Goal: Transaction & Acquisition: Purchase product/service

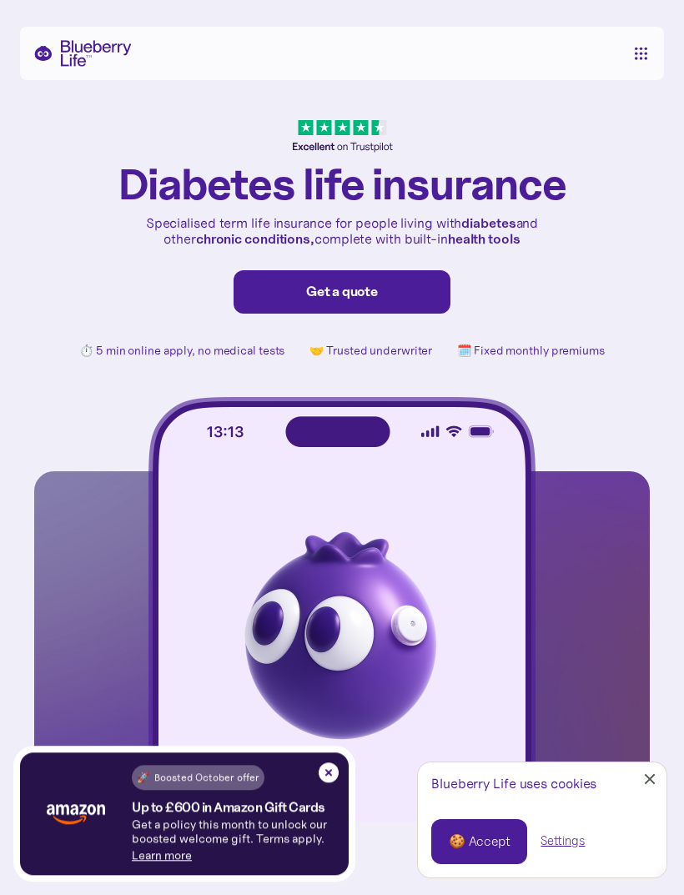
click at [369, 288] on div "Get a quote" at bounding box center [342, 292] width 182 height 17
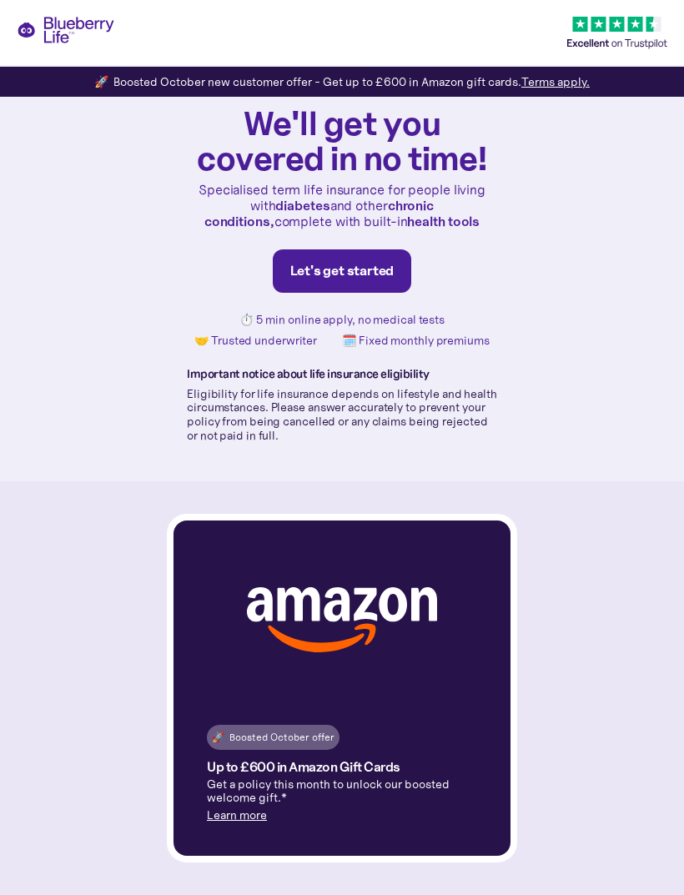
click at [375, 279] on div "Let's get started" at bounding box center [342, 271] width 104 height 17
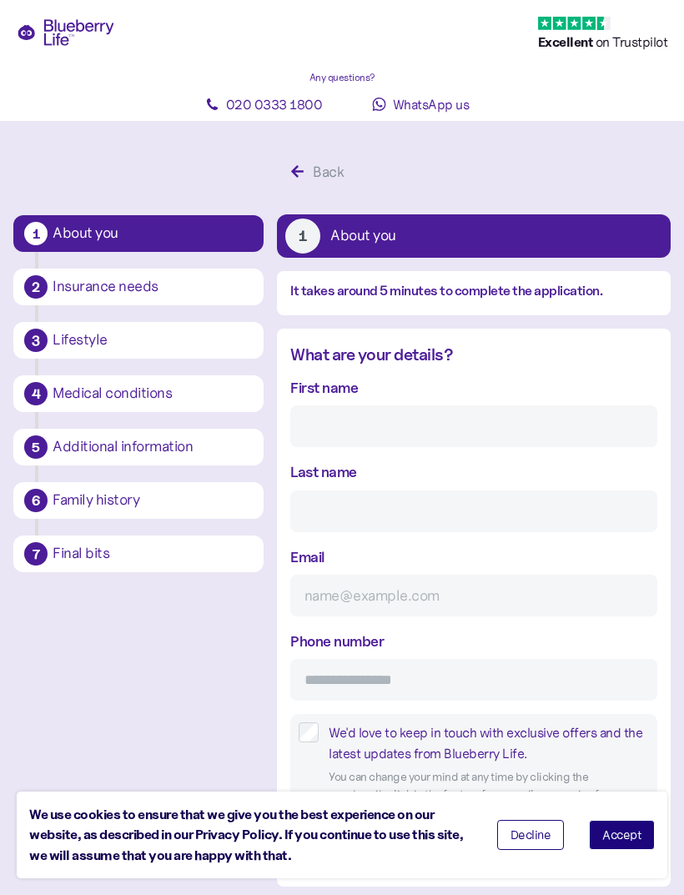
scroll to position [88, 0]
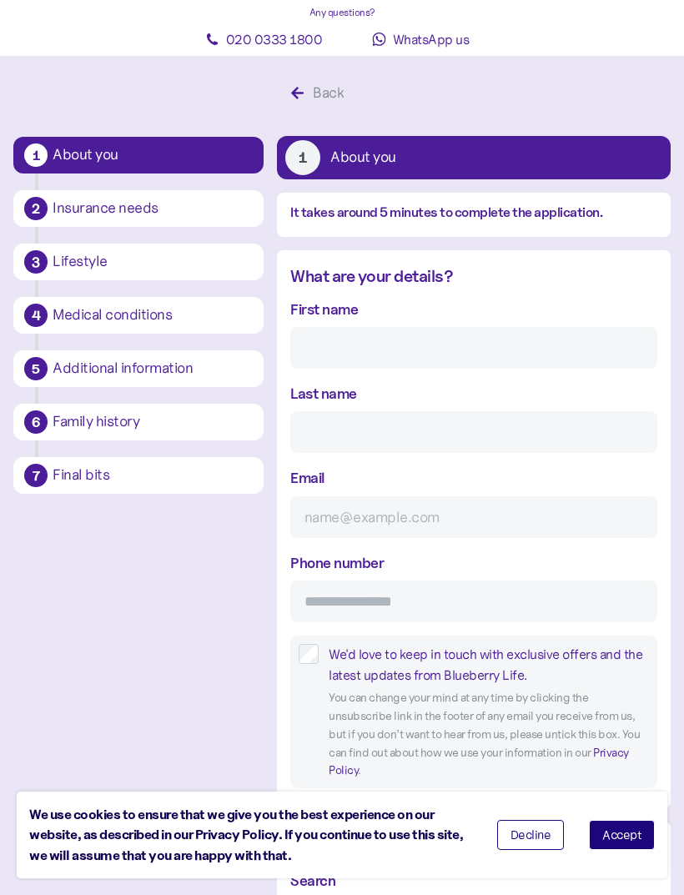
click at [400, 357] on input "First name" at bounding box center [473, 348] width 367 height 42
type input "[PERSON_NAME]"
type input "Emeny"
type input "[PERSON_NAME][EMAIL_ADDRESS][DOMAIN_NAME]"
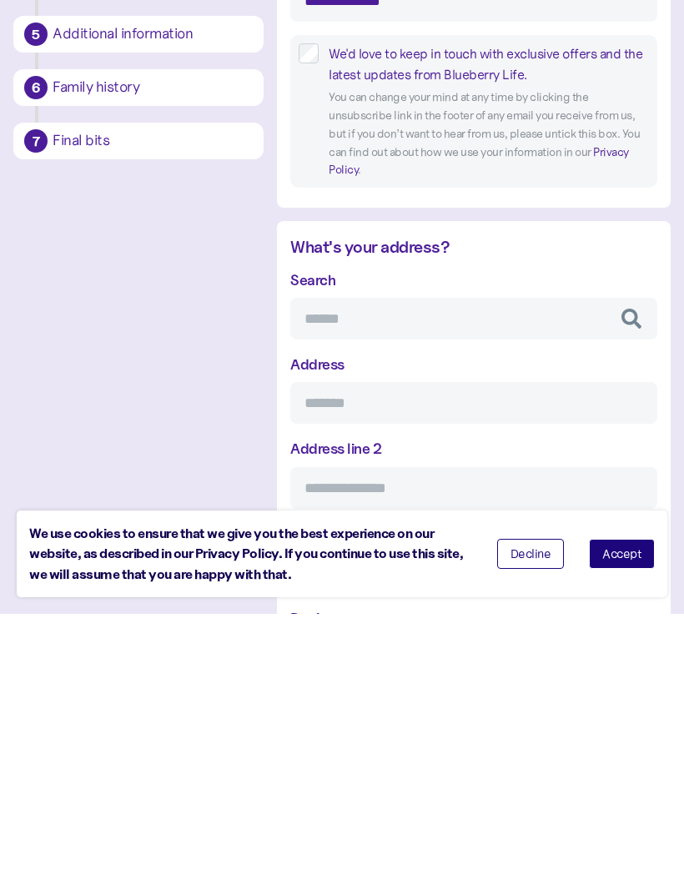
scroll to position [410, 0]
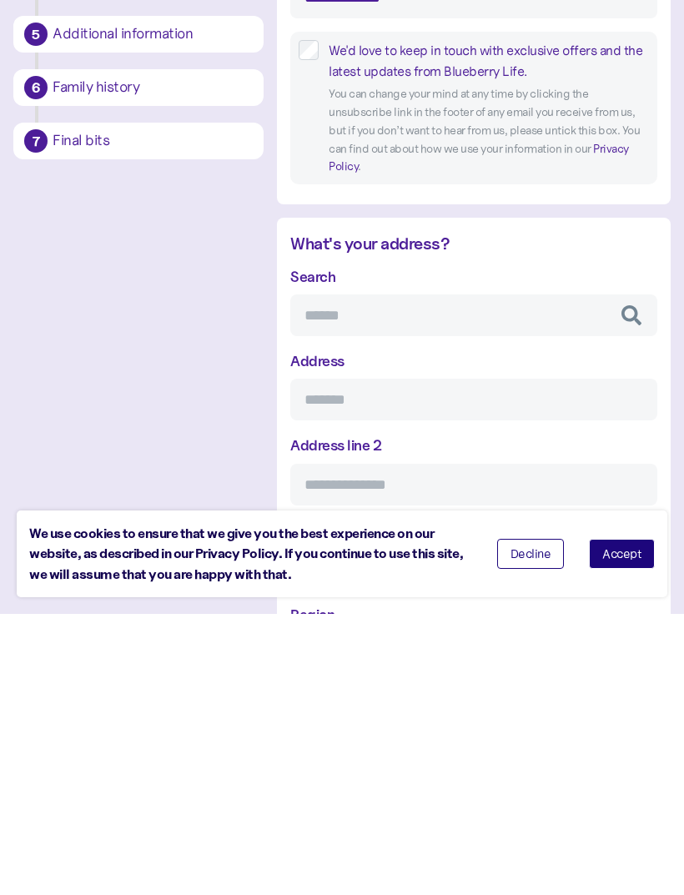
type input "**********"
click at [386, 575] on input "Search" at bounding box center [473, 596] width 367 height 42
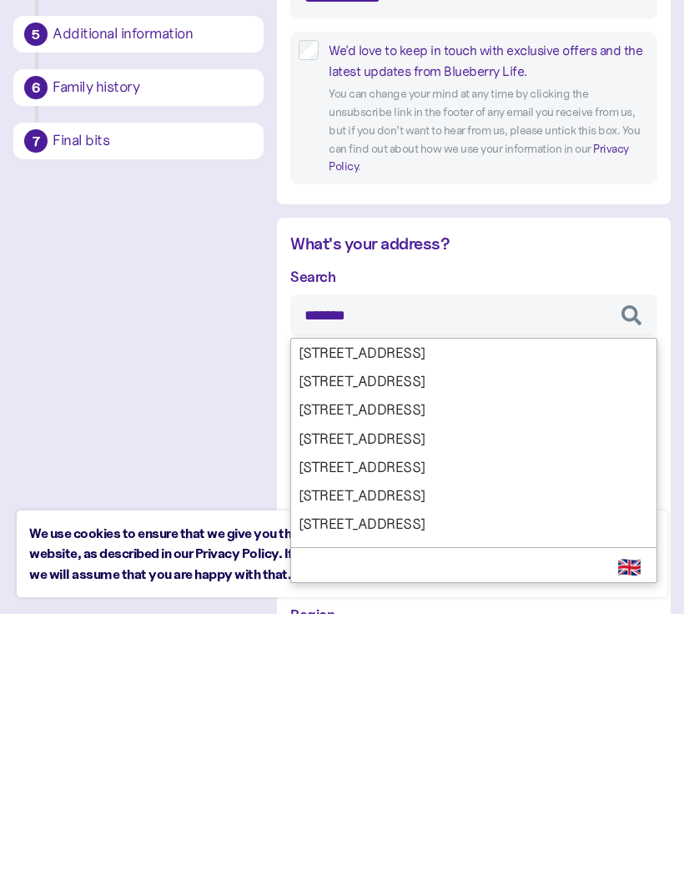
type input "********"
click at [396, 546] on div "Search ******** Apartment 5, [GEOGRAPHIC_DATA], [GEOGRAPHIC_DATA], St. [PERSON_…" at bounding box center [473, 793] width 367 height 494
type input "**********"
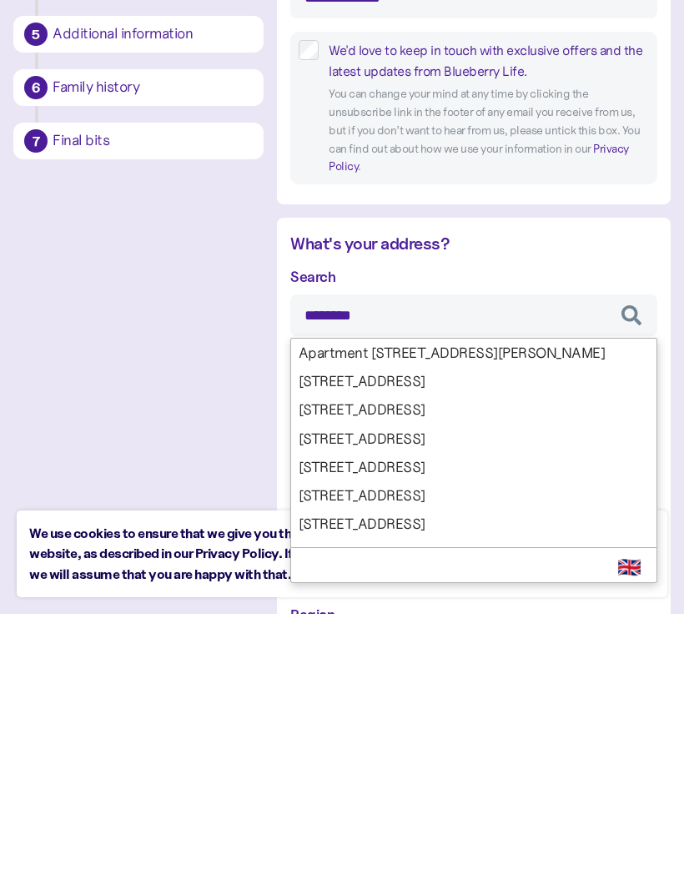
type input "**********"
type input "********"
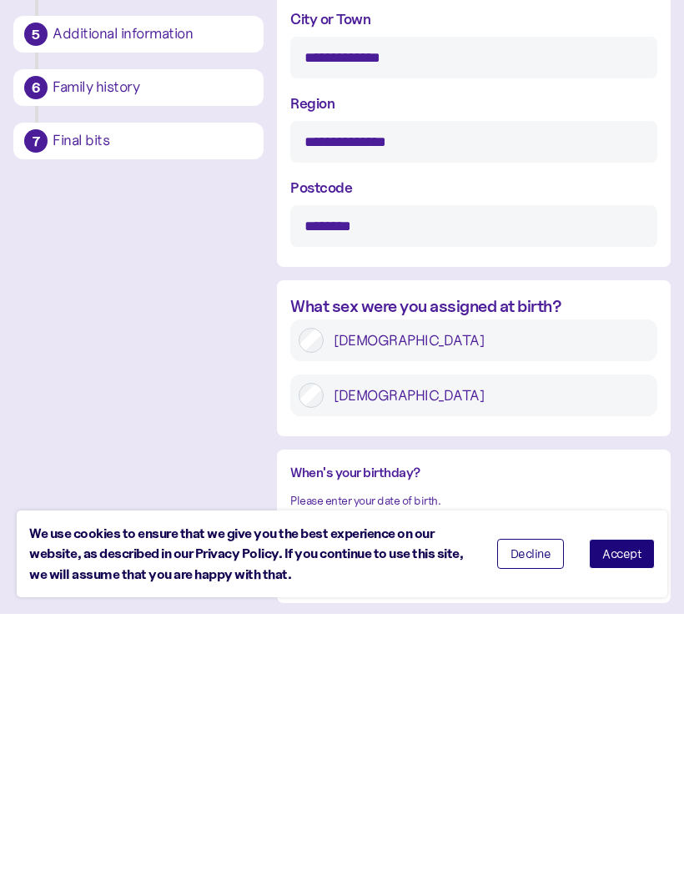
scroll to position [924, 0]
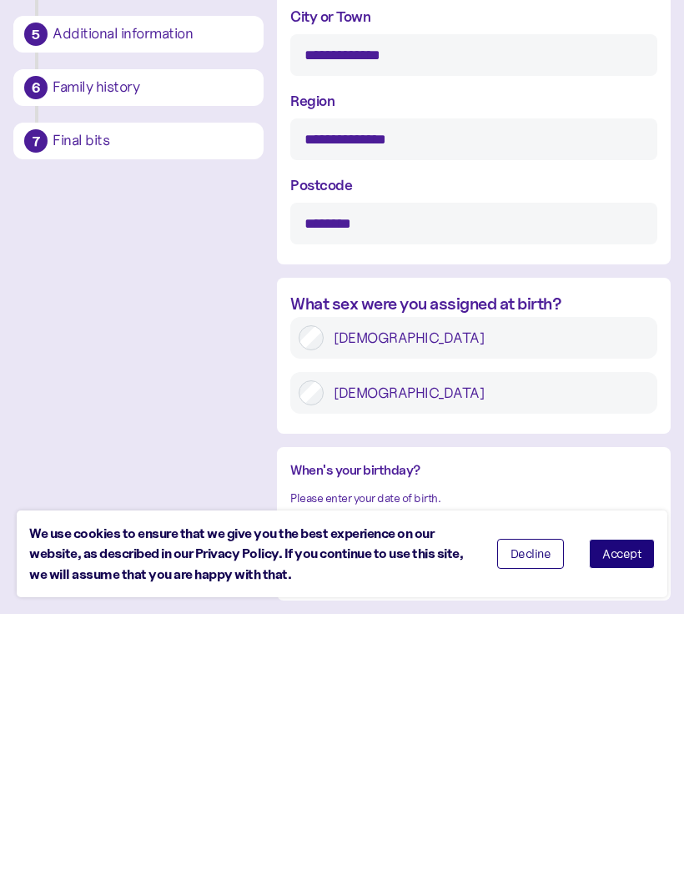
type input "********"
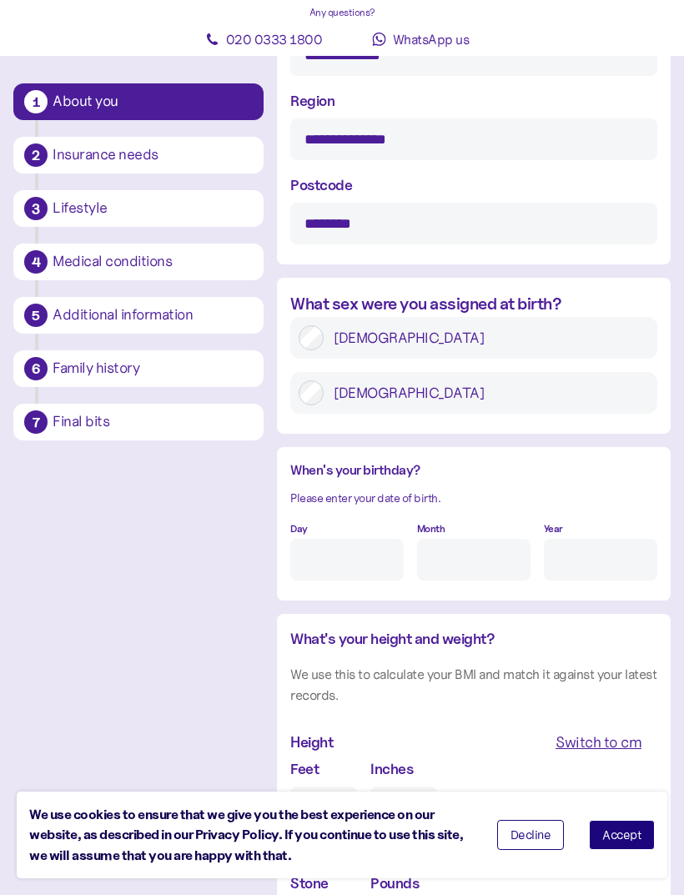
click at [359, 539] on input "Day" at bounding box center [346, 560] width 113 height 42
type input "15"
click at [489, 539] on input "Month" at bounding box center [473, 560] width 113 height 42
click at [601, 539] on input "Year" at bounding box center [600, 560] width 113 height 42
type input "5"
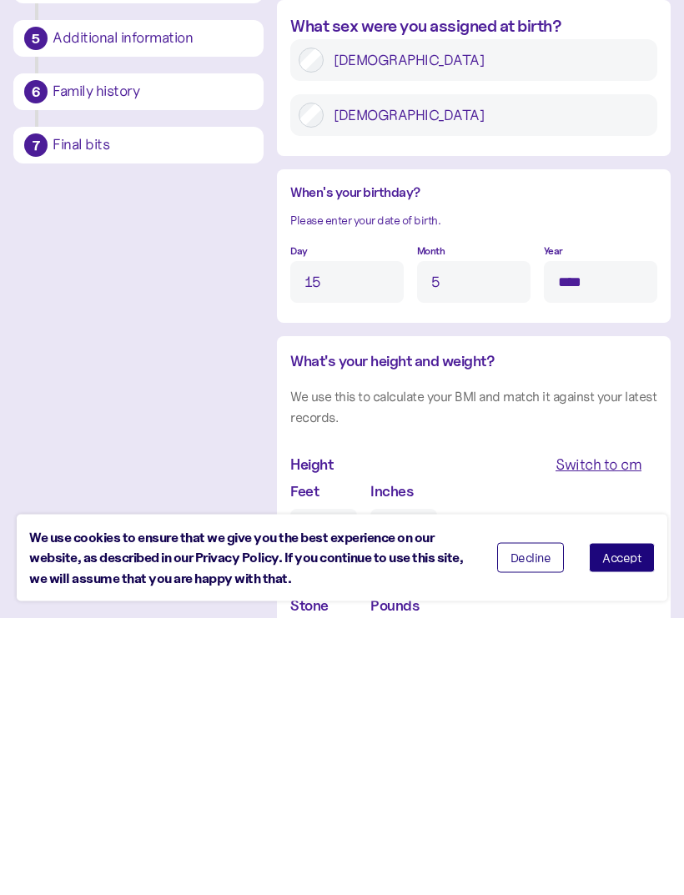
type input "****"
click at [337, 786] on input "Feet" at bounding box center [323, 807] width 67 height 42
type input "6"
type input "0"
type input "6"
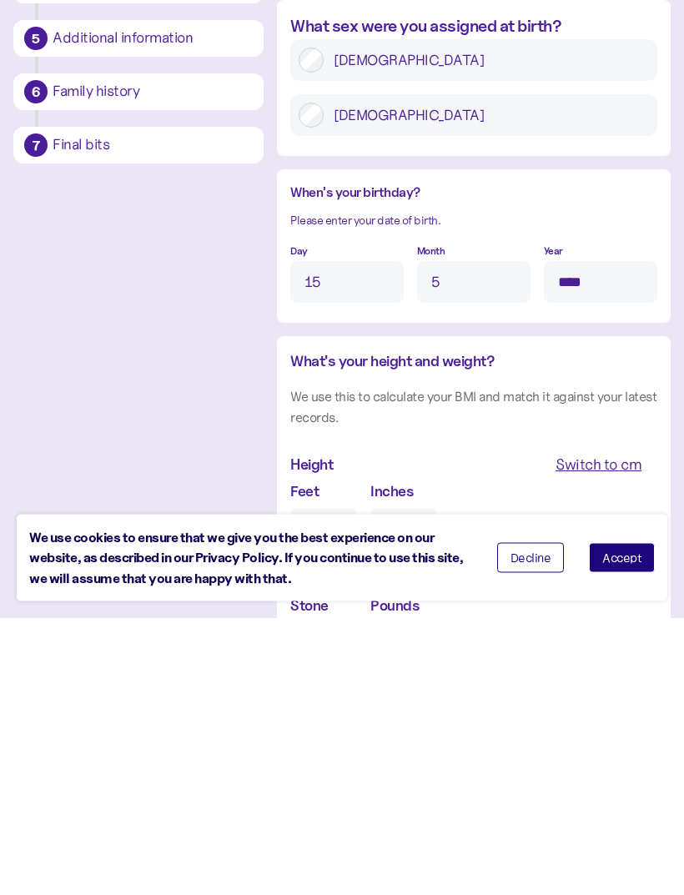
click at [404, 786] on input "0" at bounding box center [403, 807] width 67 height 42
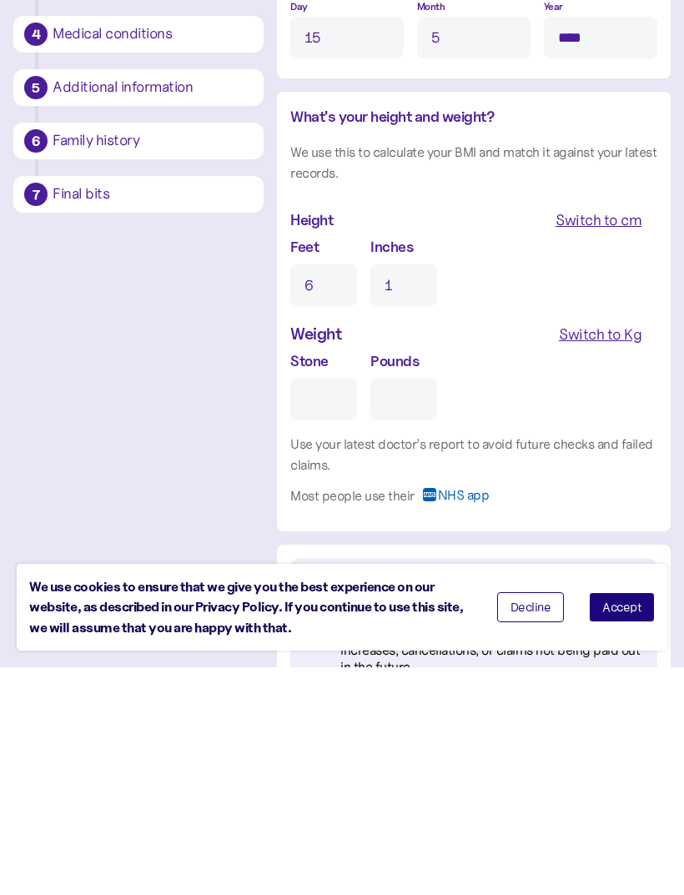
scroll to position [1502, 0]
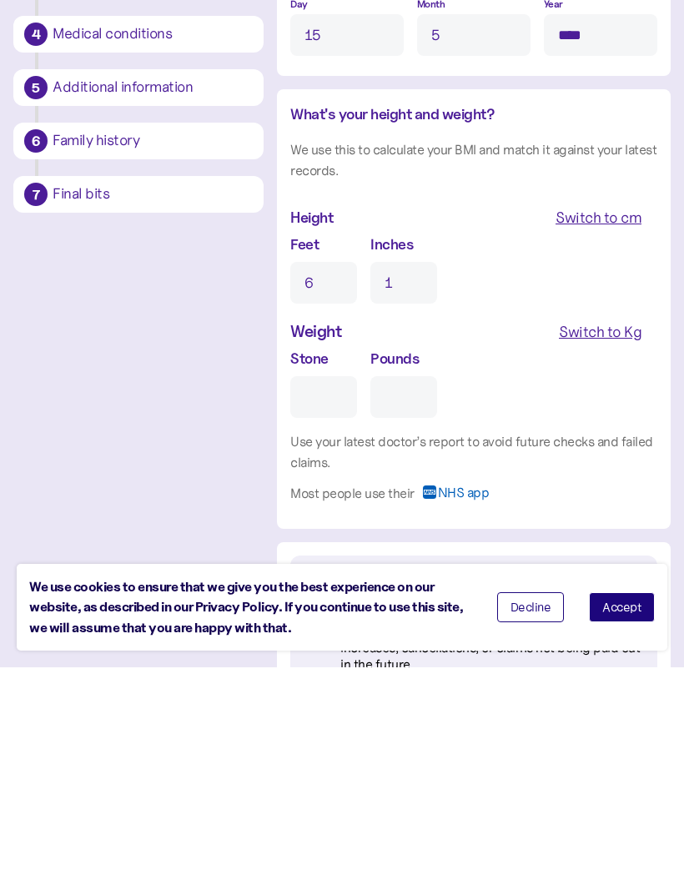
type input "1"
click at [325, 604] on input "Stone" at bounding box center [323, 625] width 67 height 42
click at [601, 434] on div "Switch to cm" at bounding box center [598, 445] width 86 height 23
type input "185"
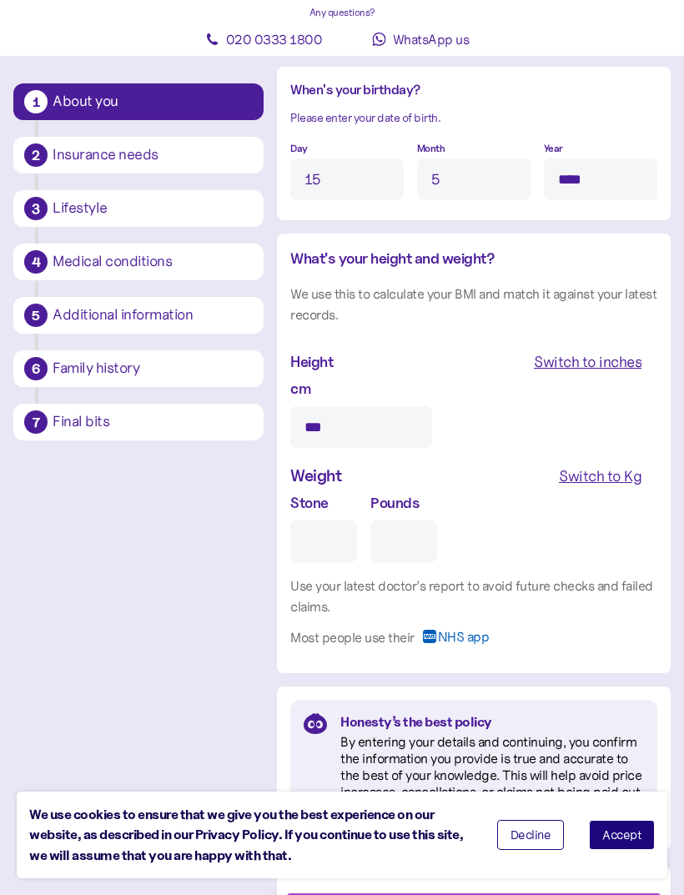
click at [605, 350] on div "Switch to inches" at bounding box center [588, 361] width 108 height 23
type input "*"
click at [314, 520] on input "Stone" at bounding box center [323, 541] width 67 height 42
type input "1"
type input "0"
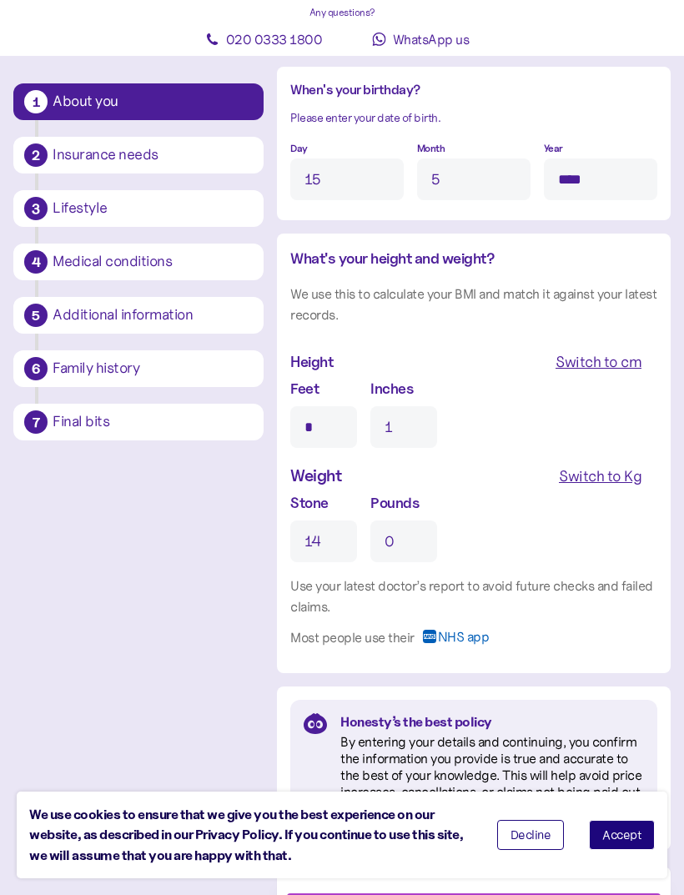
type input "14"
type input "0"
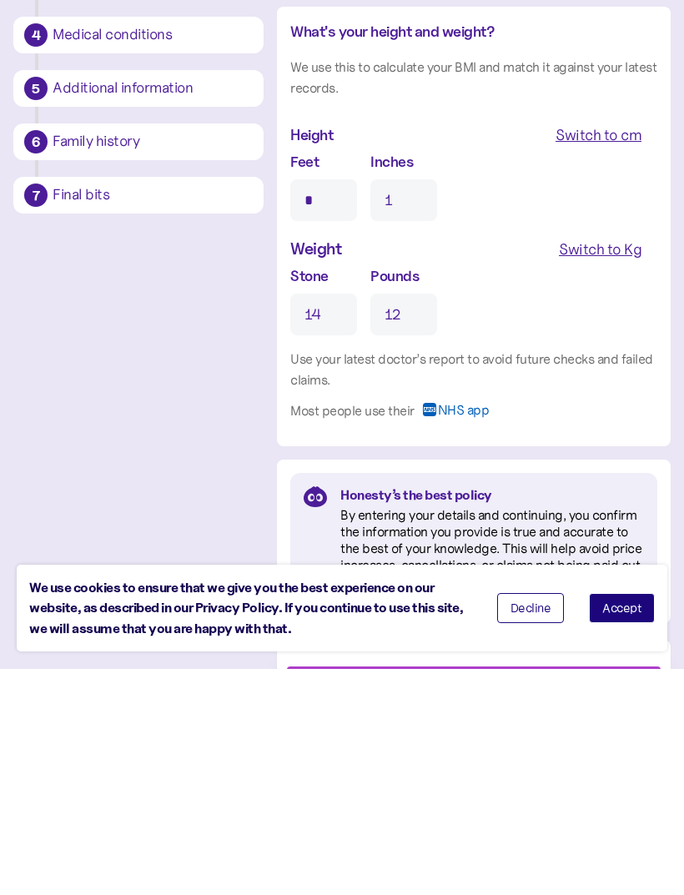
scroll to position [1639, 0]
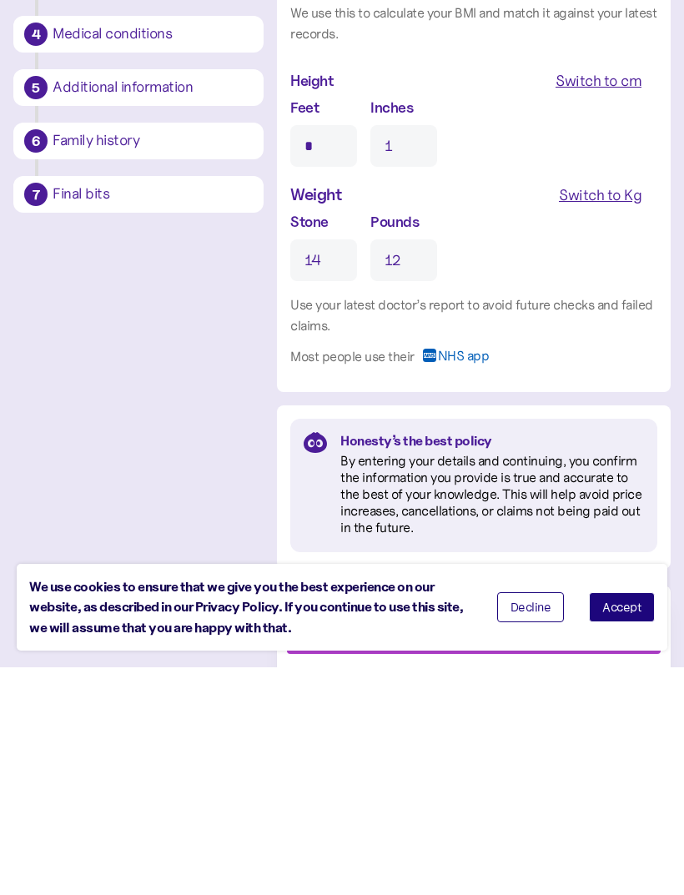
type input "12"
click at [535, 829] on span "Decline" at bounding box center [530, 835] width 41 height 12
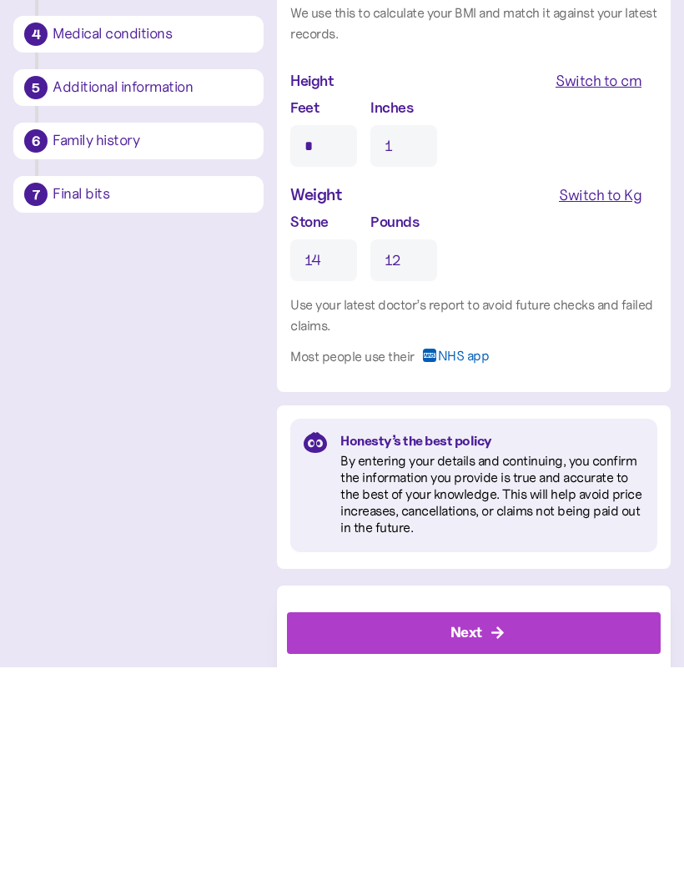
scroll to position [1586, 0]
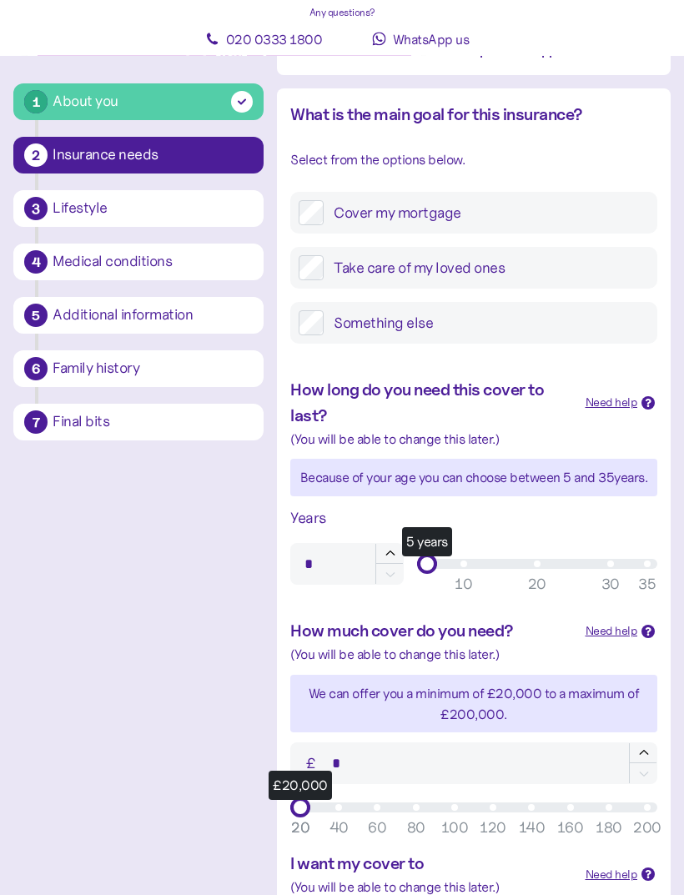
scroll to position [246, 0]
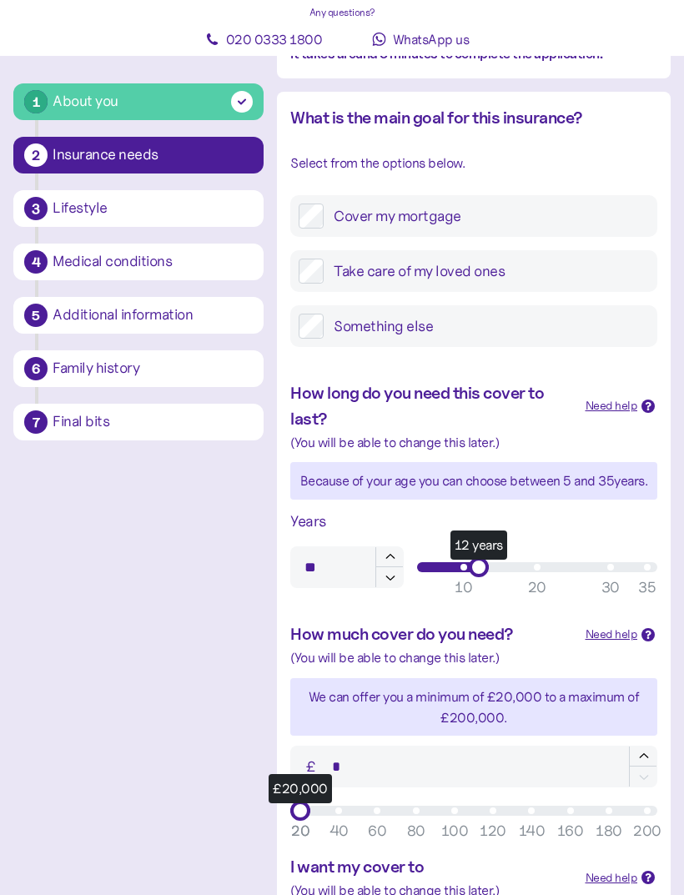
click at [397, 580] on icon "button" at bounding box center [390, 577] width 15 height 15
type input "**"
click at [400, 578] on button "button" at bounding box center [389, 577] width 28 height 20
click at [188, 569] on div "1 About you 2 Insurance needs 3 Lifestyle 4 Medical conditions 5 Additional inf…" at bounding box center [341, 627] width 657 height 1421
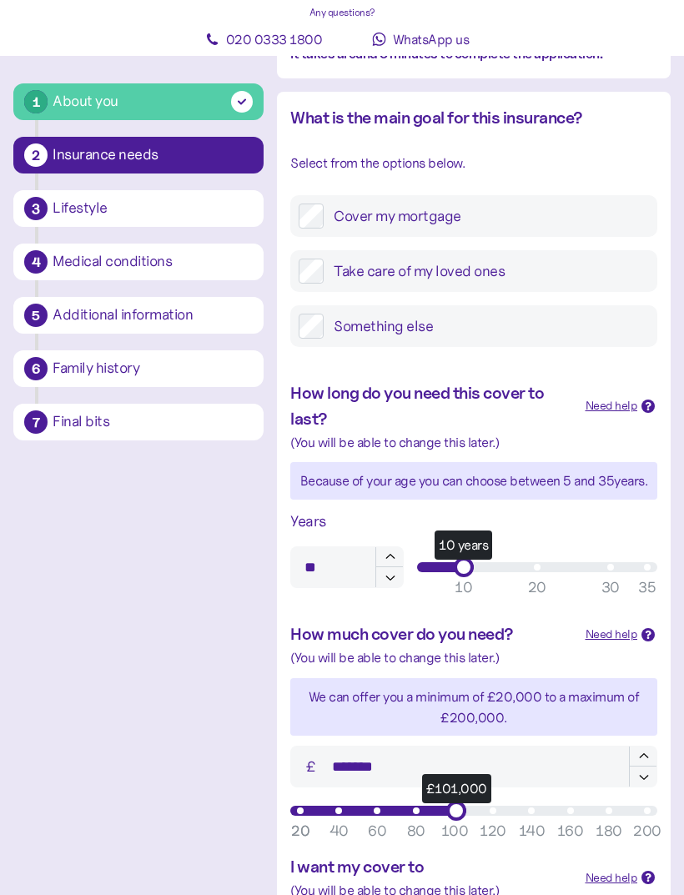
type input "*******"
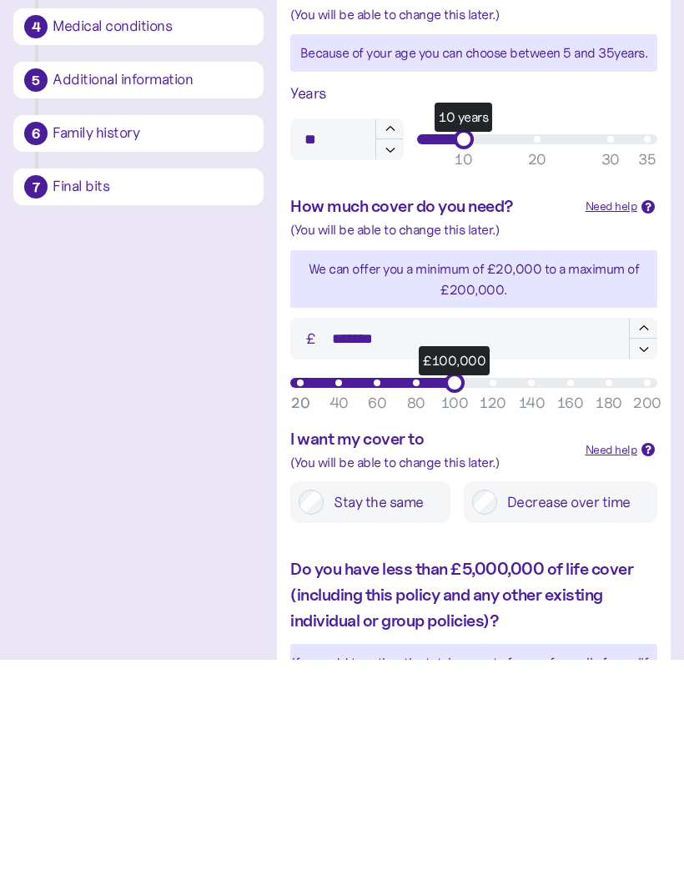
scroll to position [628, 0]
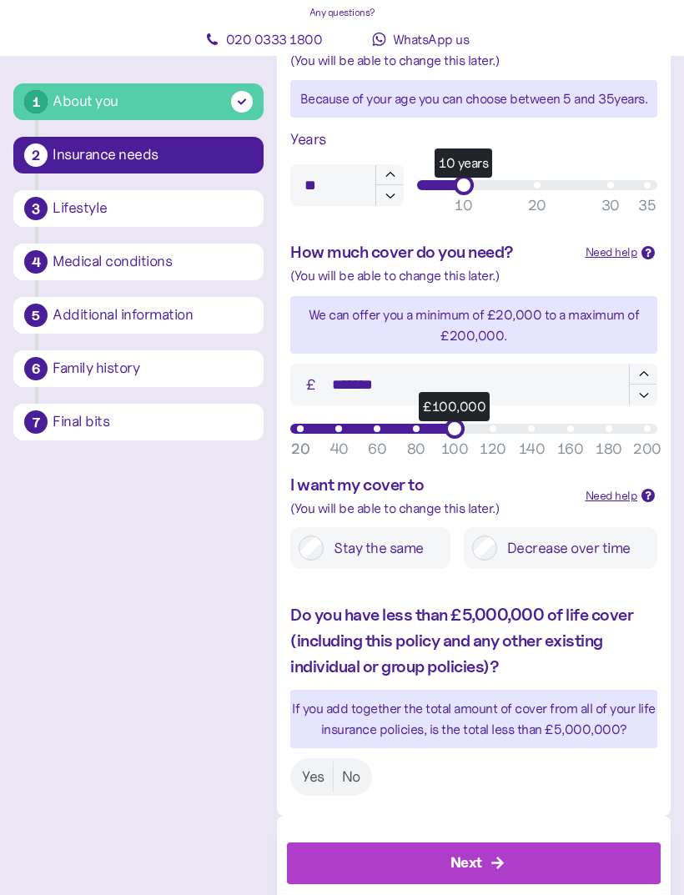
click at [307, 762] on label "Yes" at bounding box center [313, 776] width 39 height 31
click at [515, 853] on div "Next" at bounding box center [477, 863] width 336 height 40
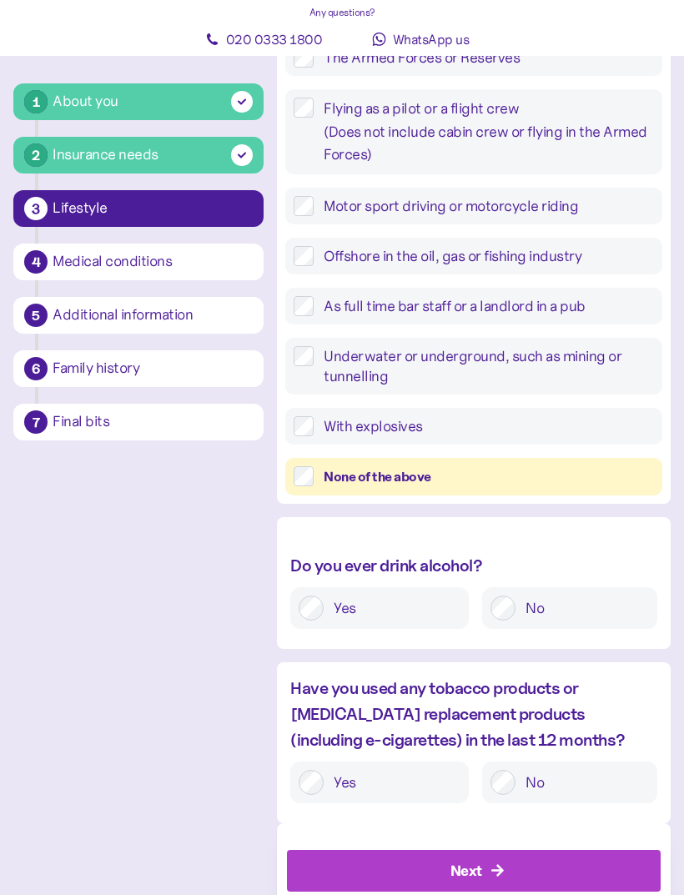
scroll to position [490, 0]
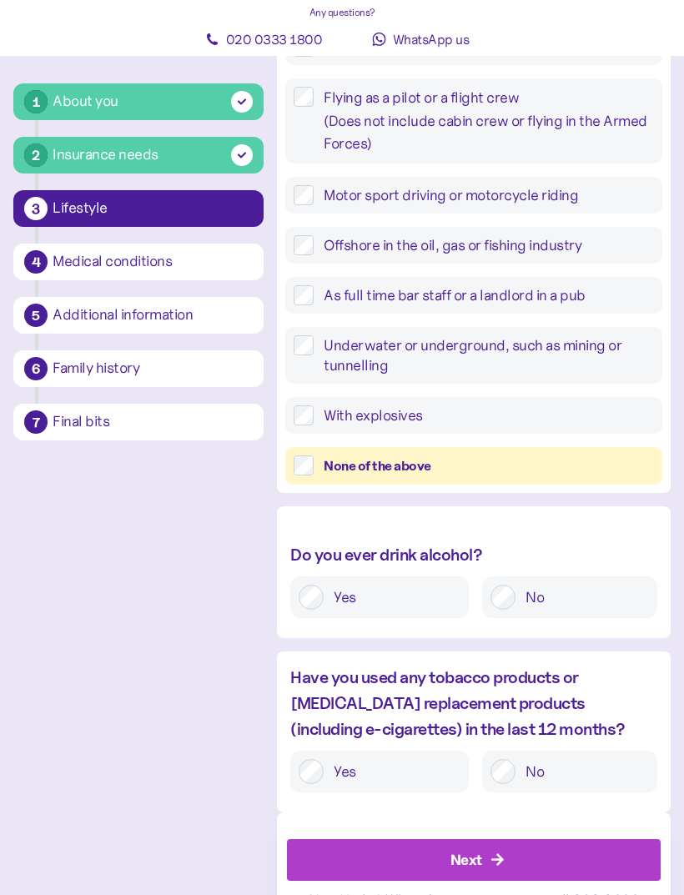
click at [537, 849] on div "Next" at bounding box center [477, 860] width 336 height 40
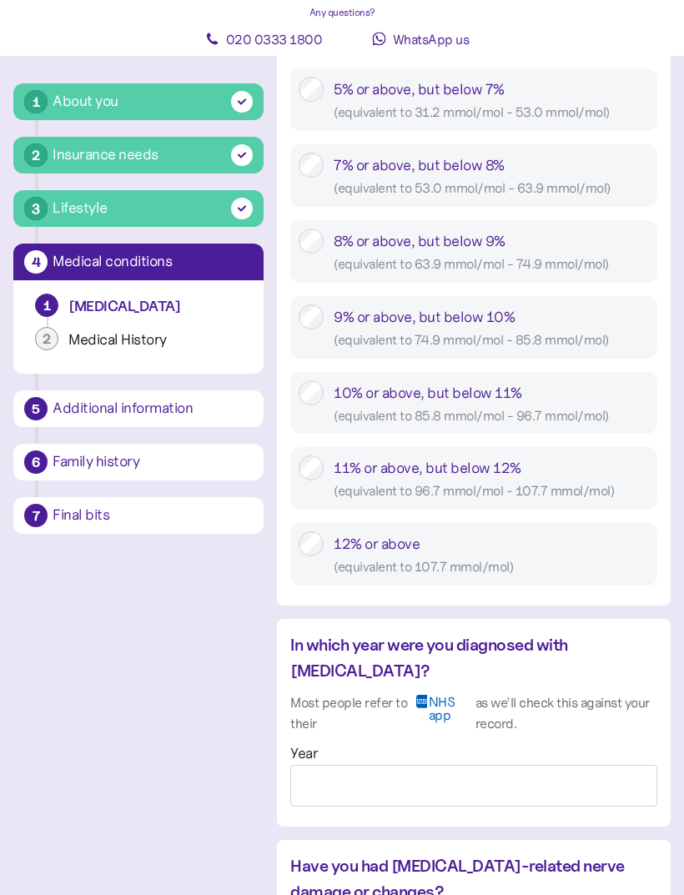
scroll to position [833, 0]
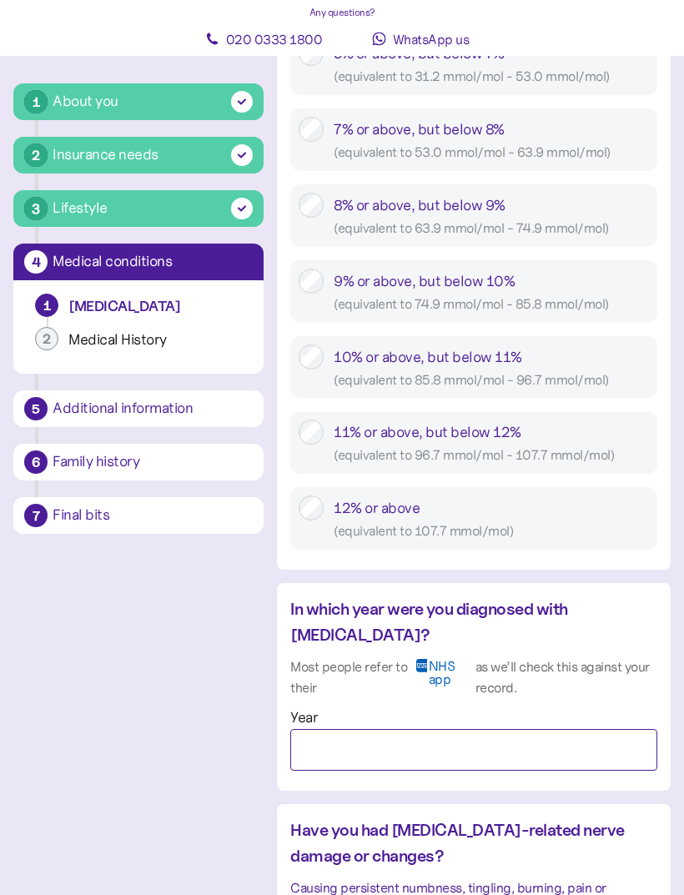
click at [364, 730] on input "Year" at bounding box center [473, 751] width 367 height 42
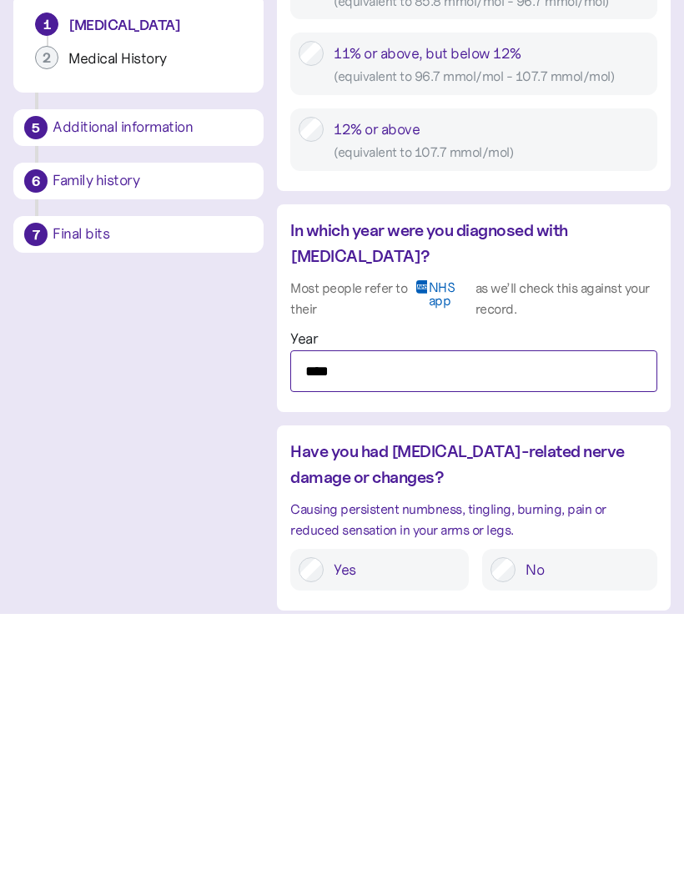
type input "****"
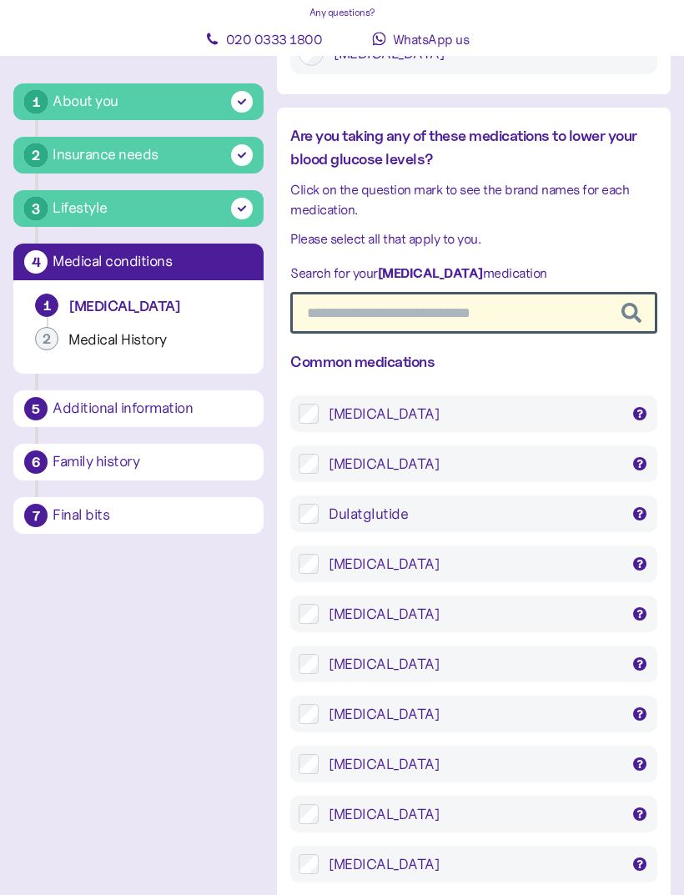
scroll to position [2596, 0]
click at [319, 804] on label "[MEDICAL_DATA] Competact, Diagemet XL, [MEDICAL_DATA], [MEDICAL_DATA], [MEDICAL…" at bounding box center [484, 814] width 330 height 20
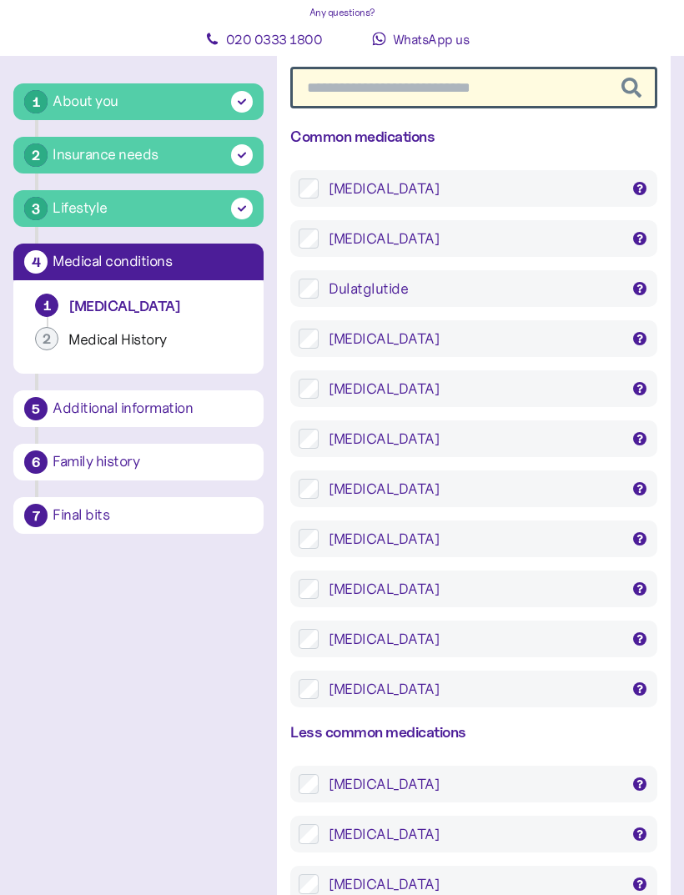
scroll to position [2824, 0]
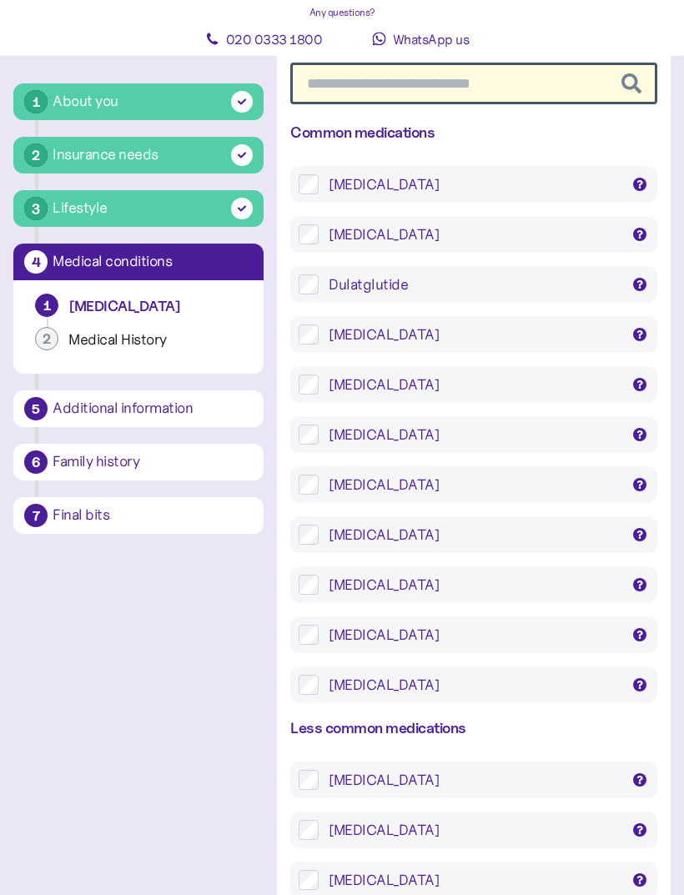
click at [319, 821] on label "[MEDICAL_DATA] Vipdomet, Vipidia" at bounding box center [484, 831] width 330 height 20
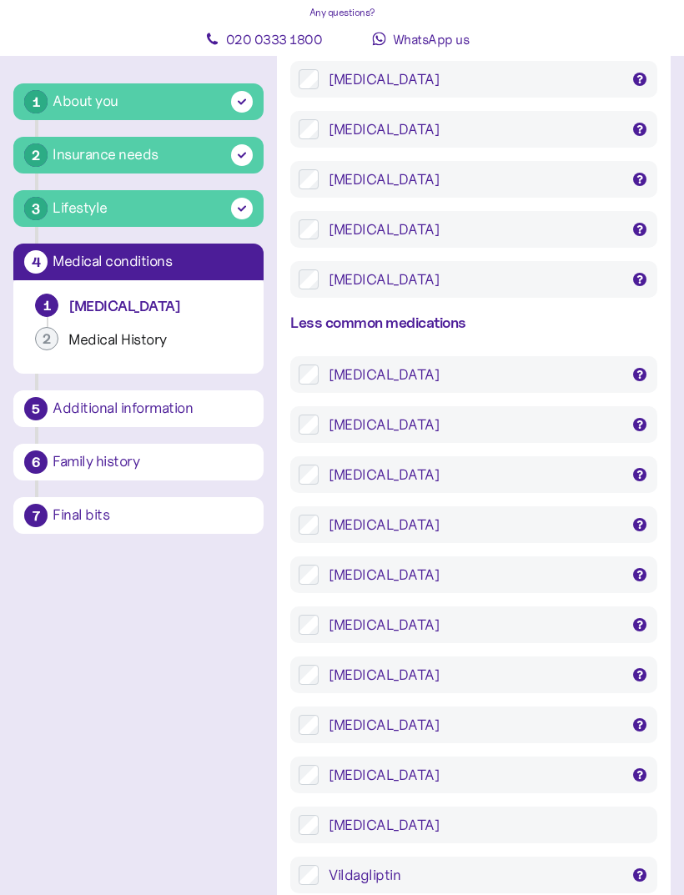
scroll to position [3237, 0]
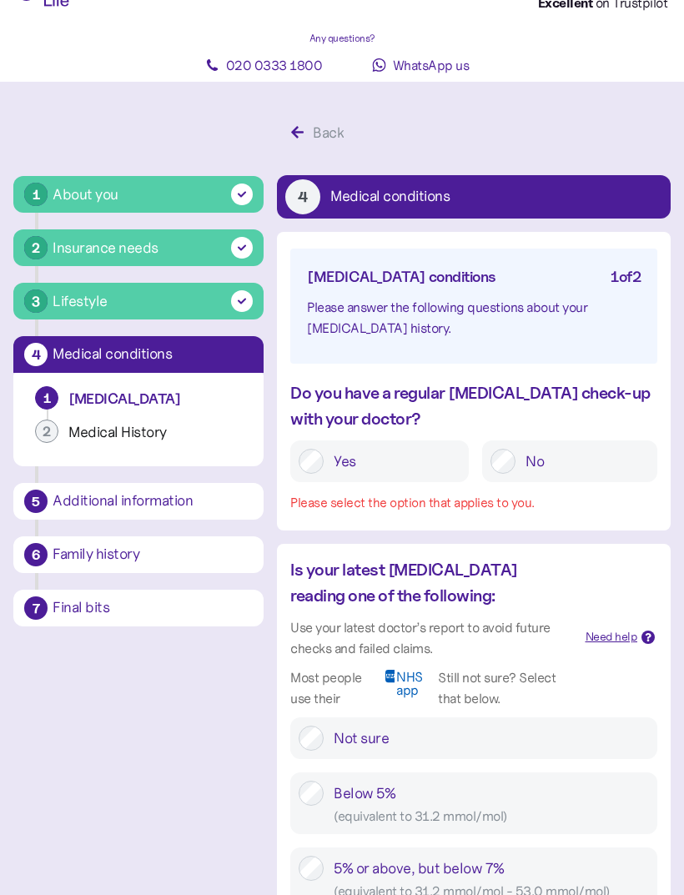
scroll to position [38, 0]
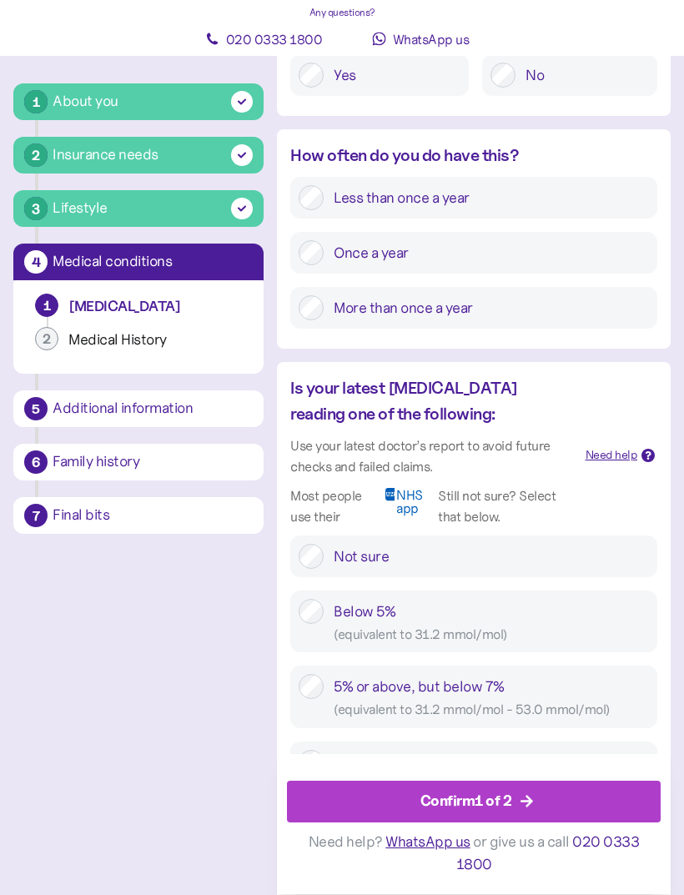
click at [484, 813] on div "Confirm 1 of 2" at bounding box center [466, 802] width 92 height 23
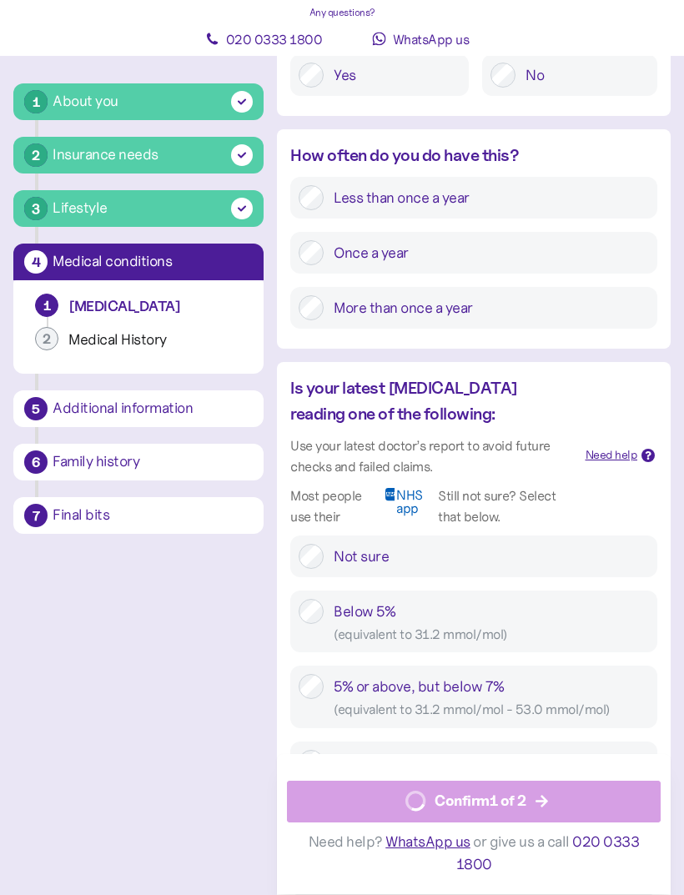
scroll to position [434, 0]
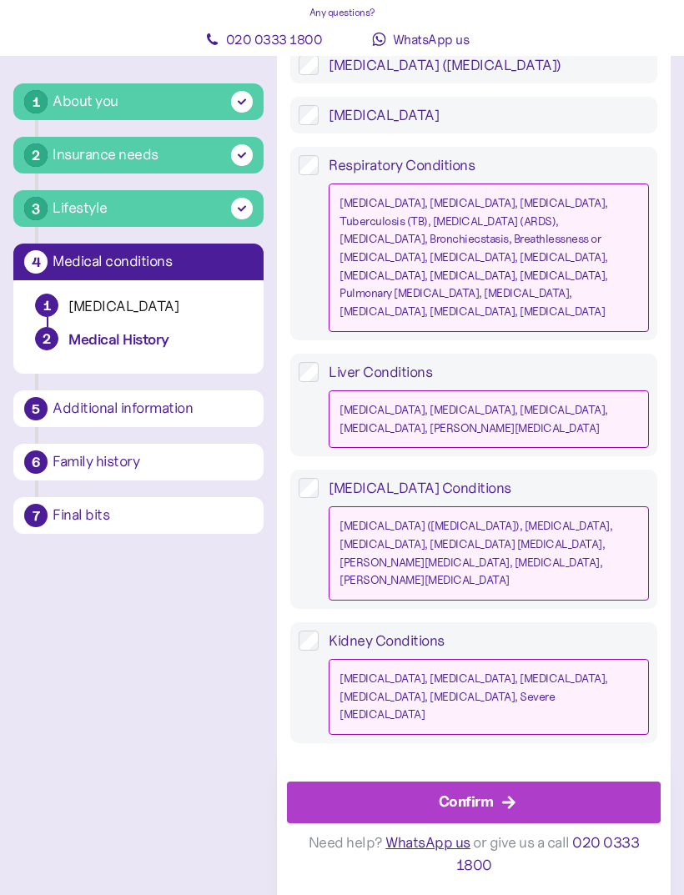
scroll to position [1794, 0]
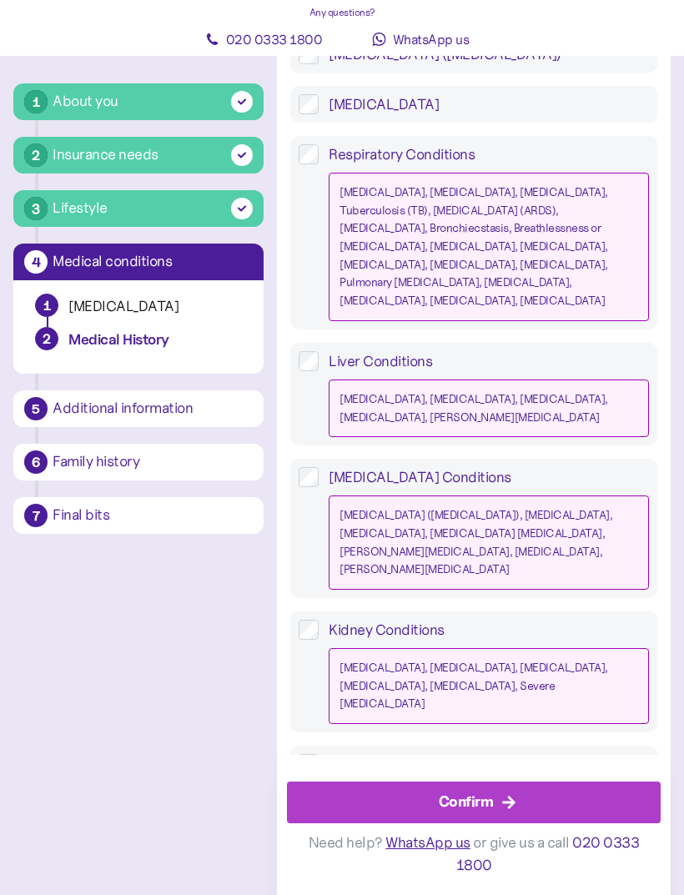
click at [489, 813] on div "Confirm" at bounding box center [466, 802] width 55 height 23
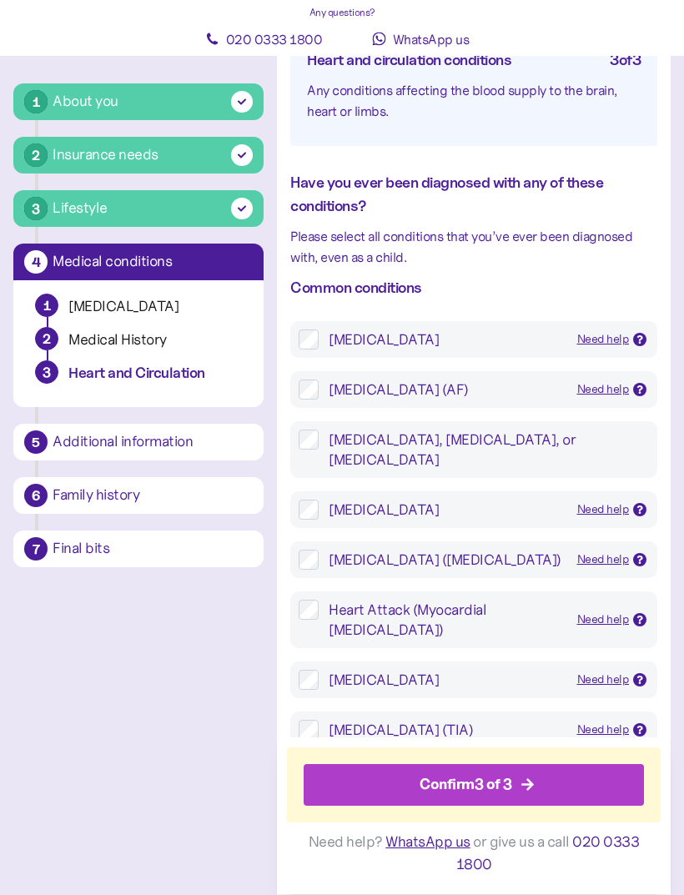
scroll to position [268, 0]
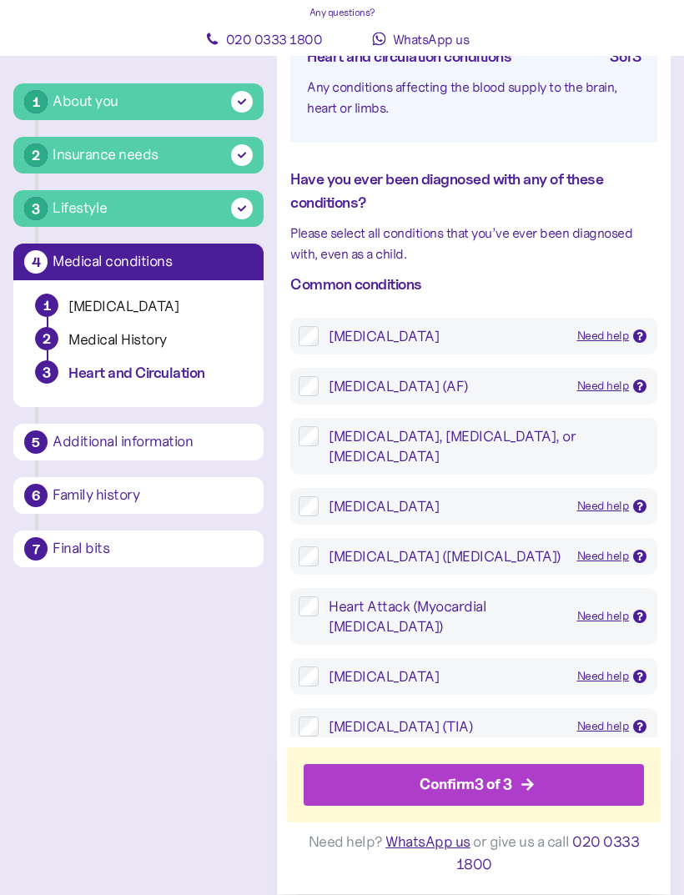
click at [311, 500] on div "[MEDICAL_DATA] Need help Open heart surgery to restore blood flow to the heart." at bounding box center [474, 507] width 350 height 20
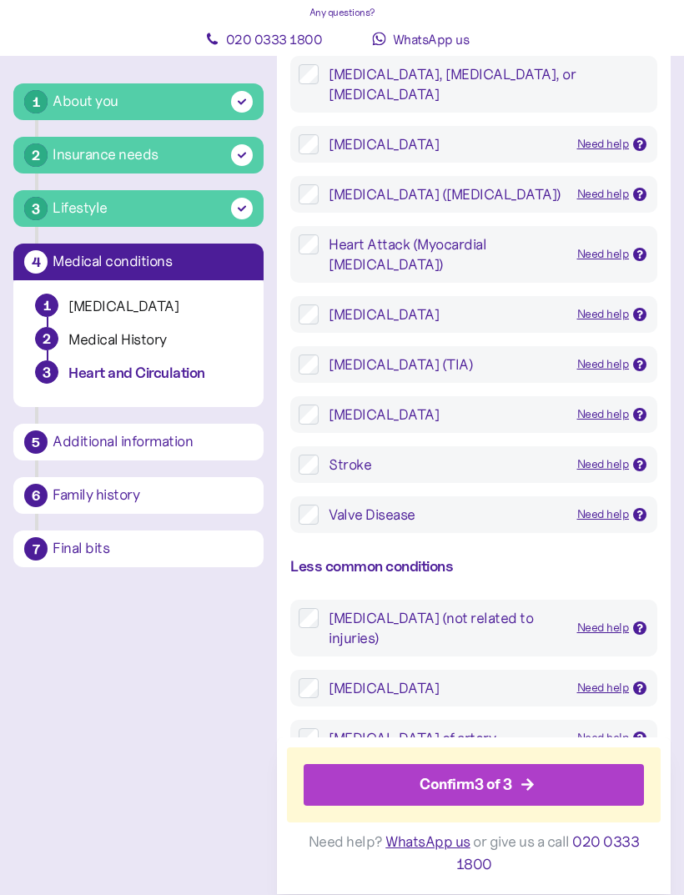
scroll to position [639, 0]
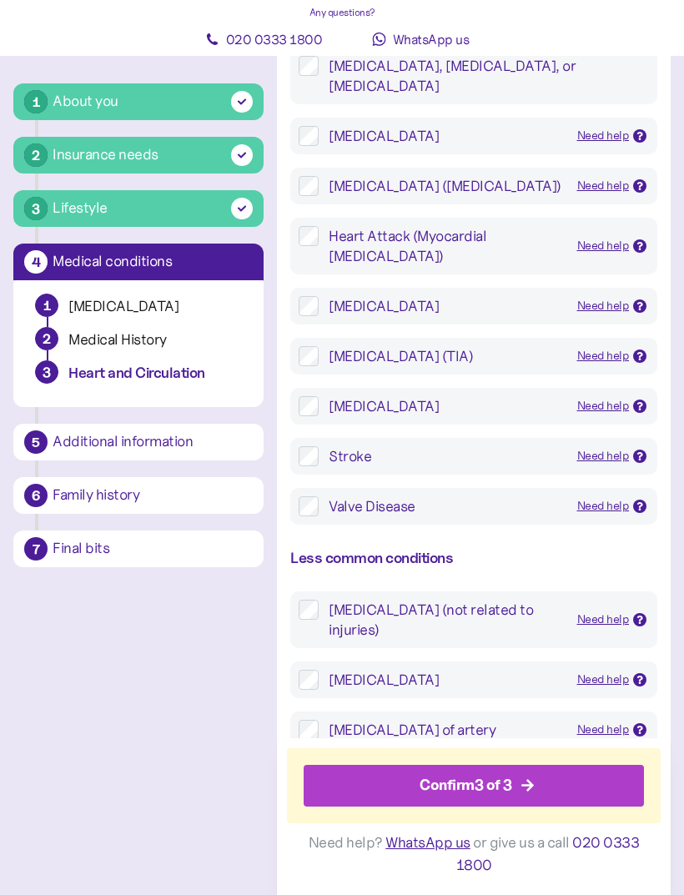
click at [484, 797] on div "Confirm 3 of 3" at bounding box center [466, 785] width 93 height 23
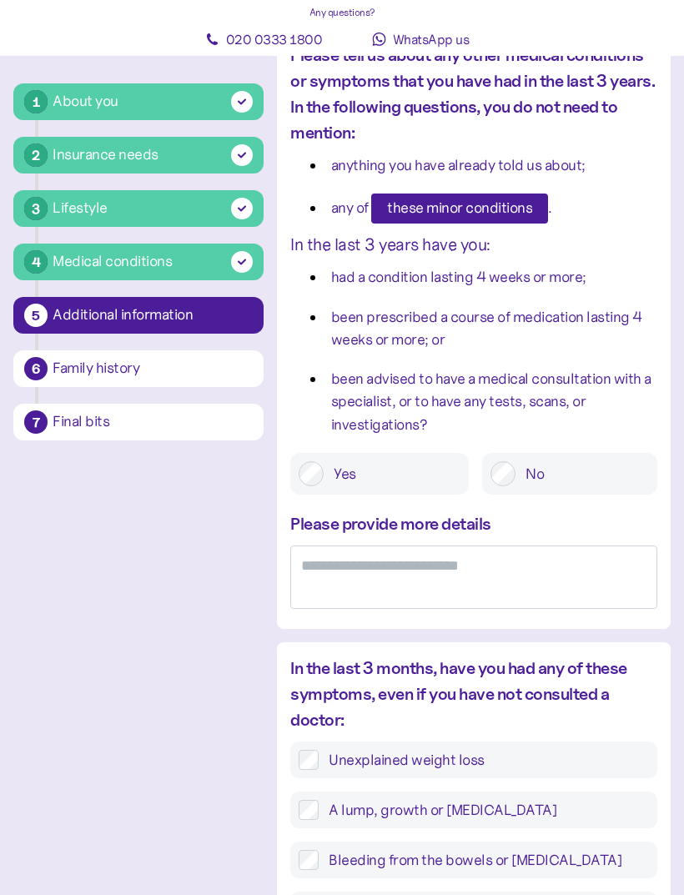
scroll to position [224, 0]
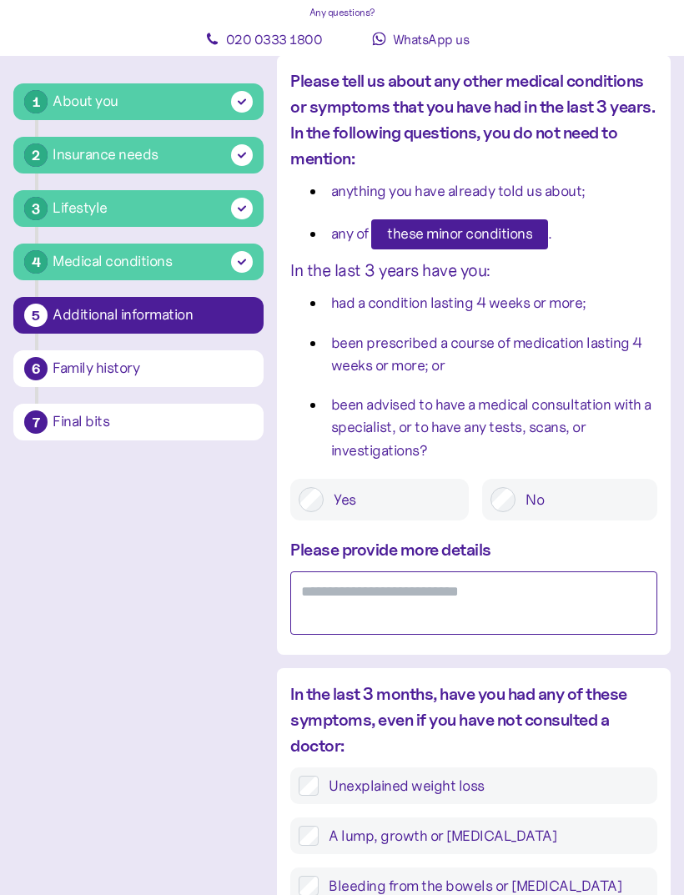
click at [343, 590] on textarea at bounding box center [473, 604] width 367 height 64
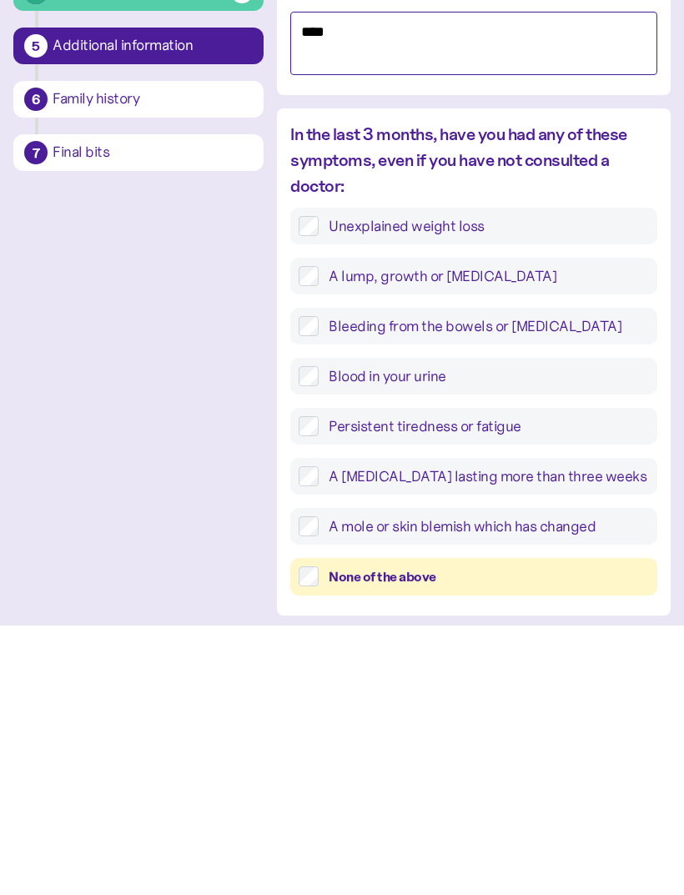
scroll to position [517, 0]
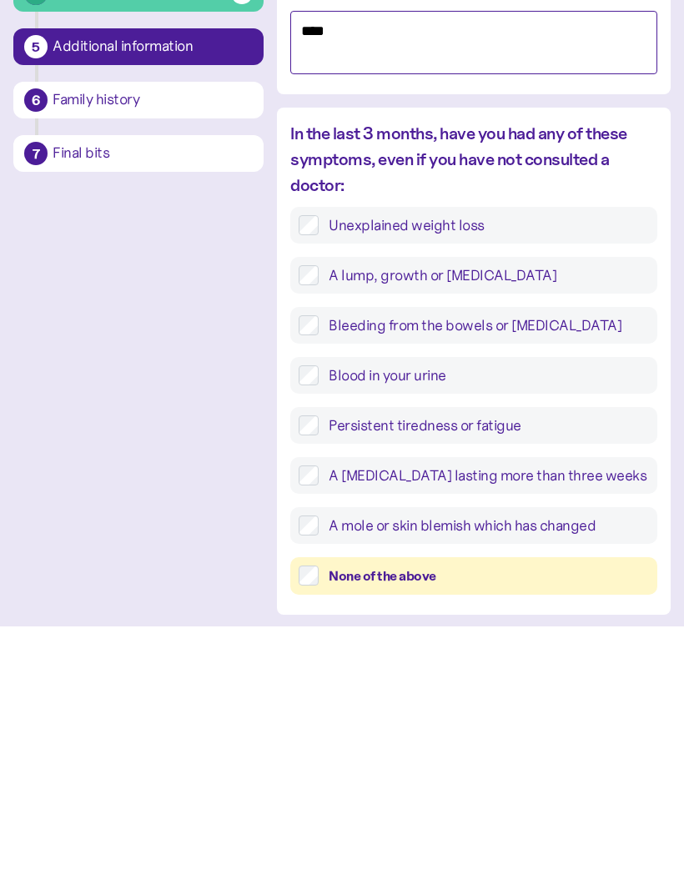
type textarea "****"
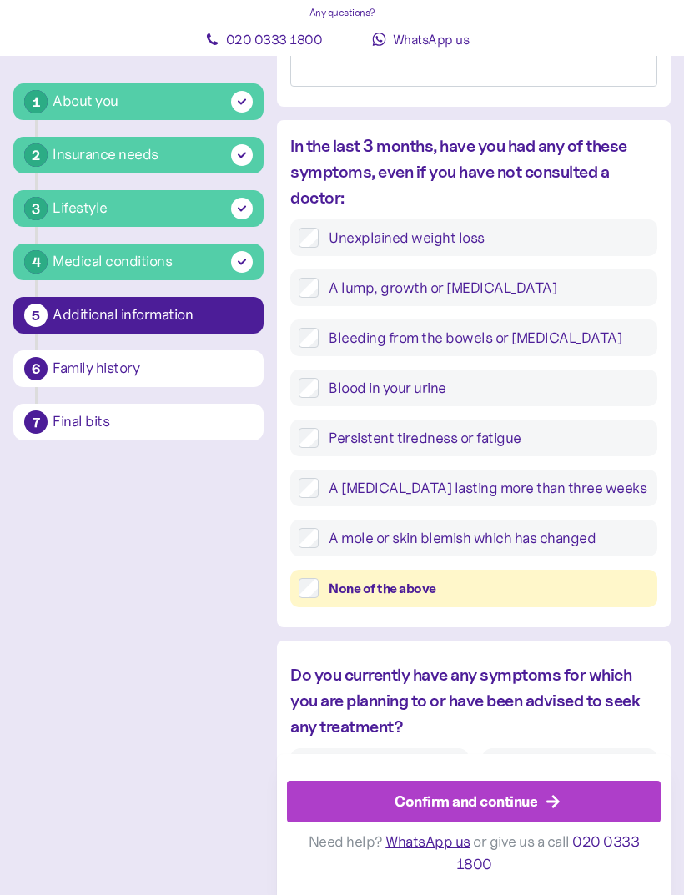
click at [538, 822] on div "Confirm and continue" at bounding box center [477, 801] width 336 height 40
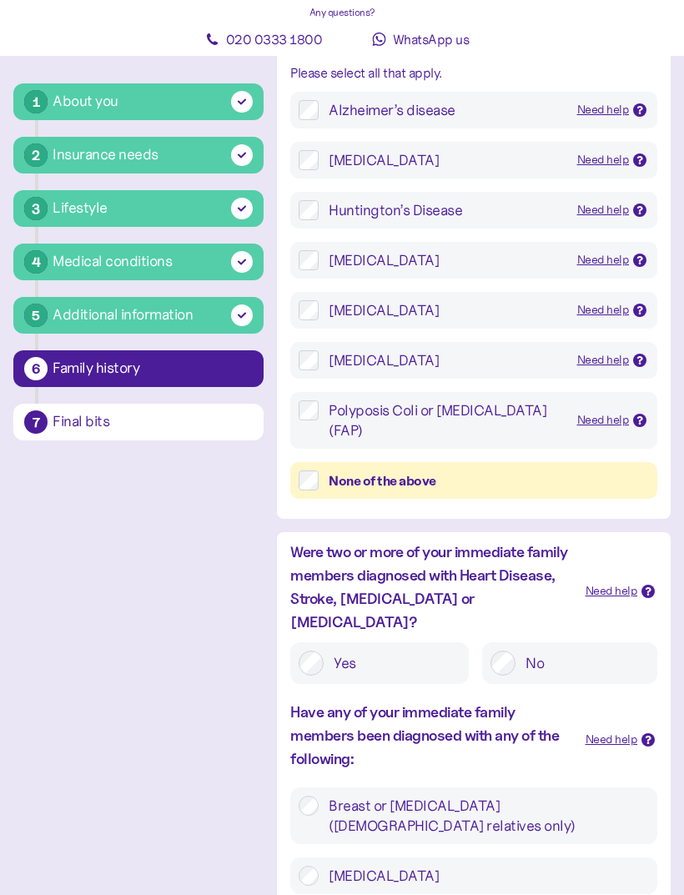
scroll to position [369, 0]
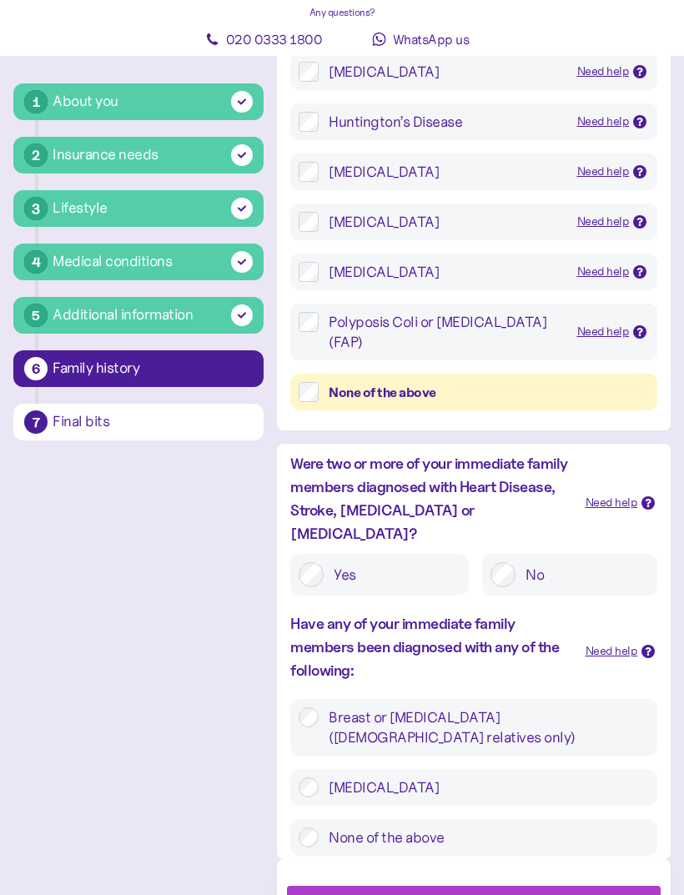
click at [319, 777] on label "[MEDICAL_DATA]" at bounding box center [484, 787] width 330 height 20
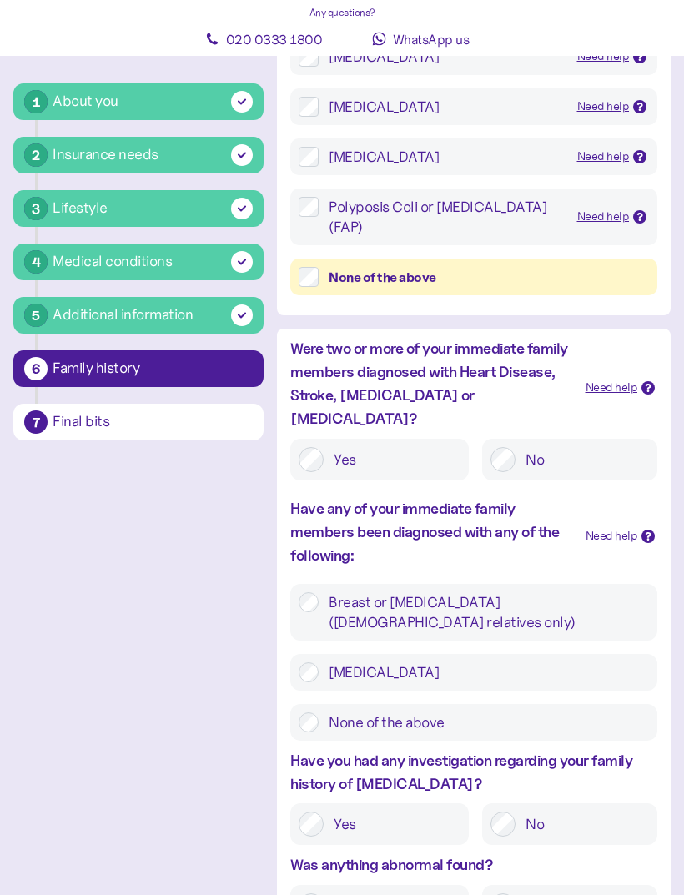
scroll to position [554, 0]
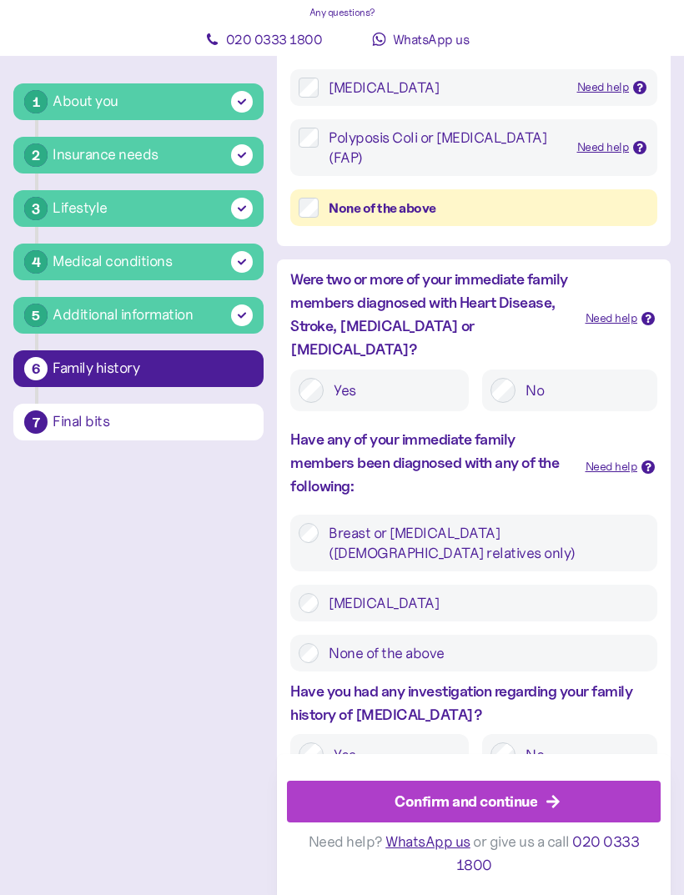
click at [543, 822] on div "Confirm and continue" at bounding box center [477, 801] width 336 height 40
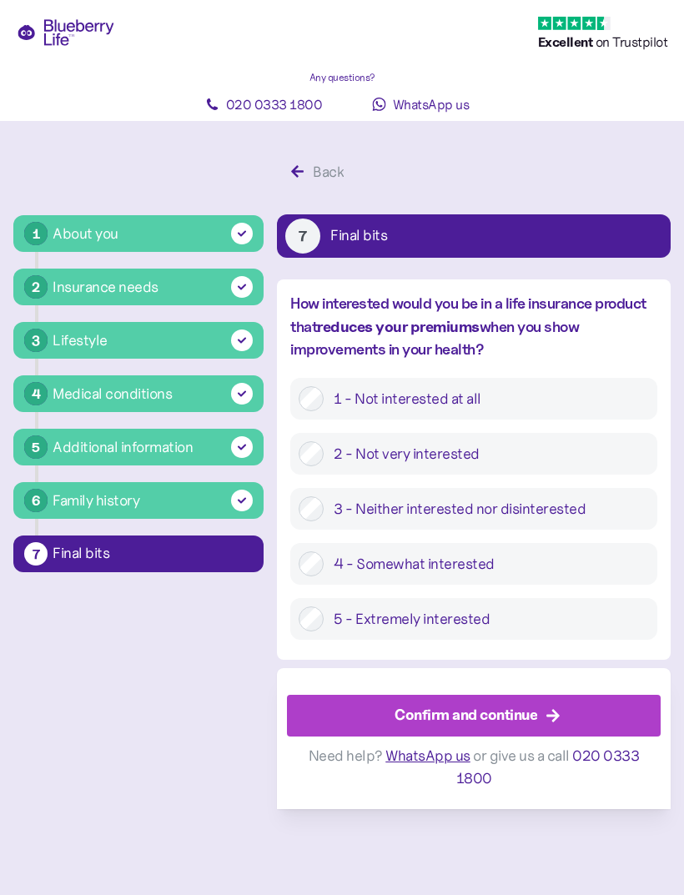
click at [550, 716] on icon "button" at bounding box center [552, 716] width 13 height 13
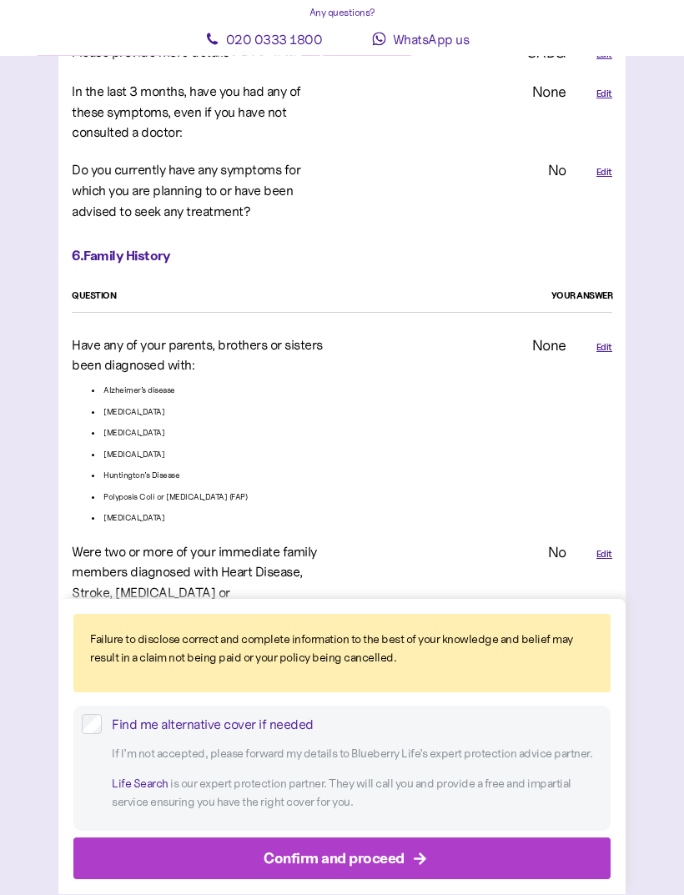
scroll to position [3622, 0]
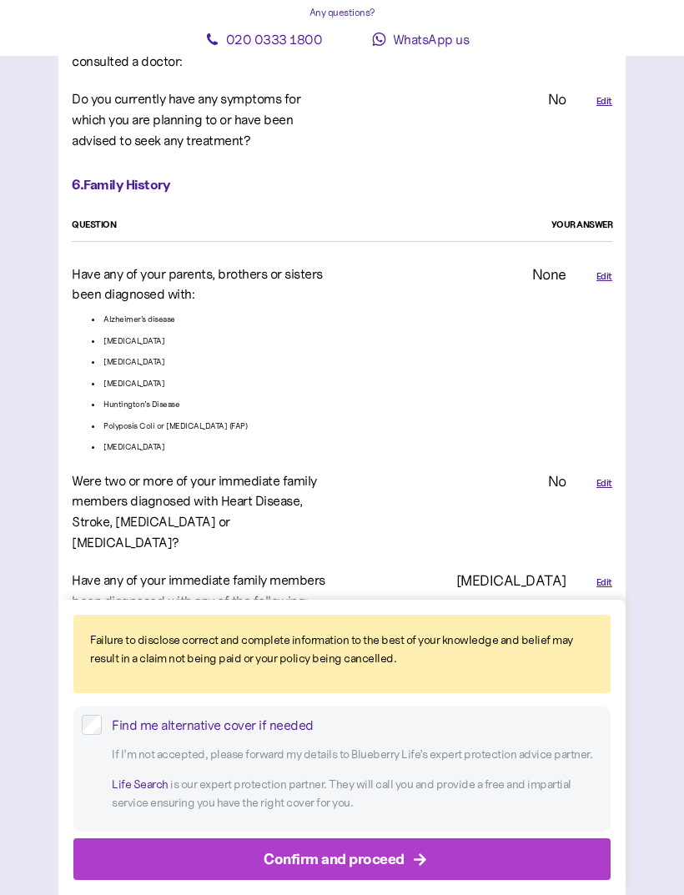
click at [353, 870] on div "Confirm and proceed" at bounding box center [334, 858] width 141 height 23
